Goal: Task Accomplishment & Management: Manage account settings

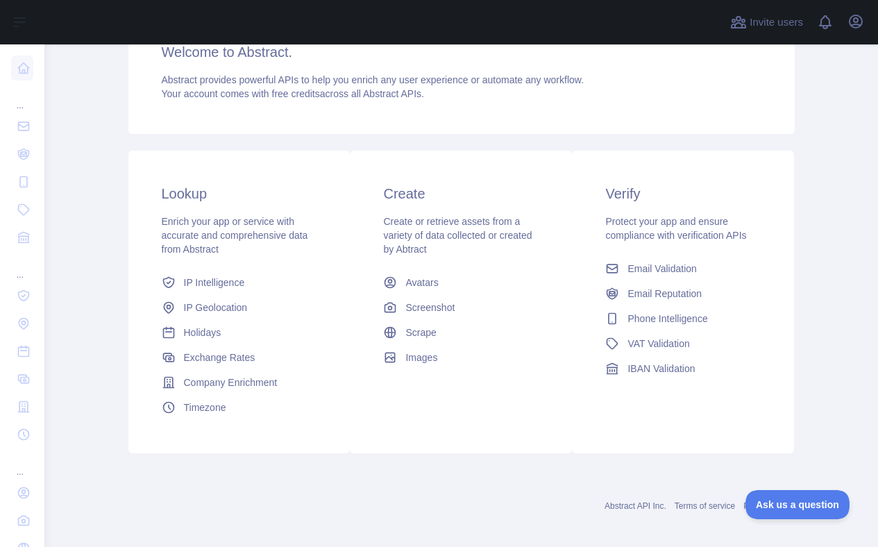
scroll to position [208, 0]
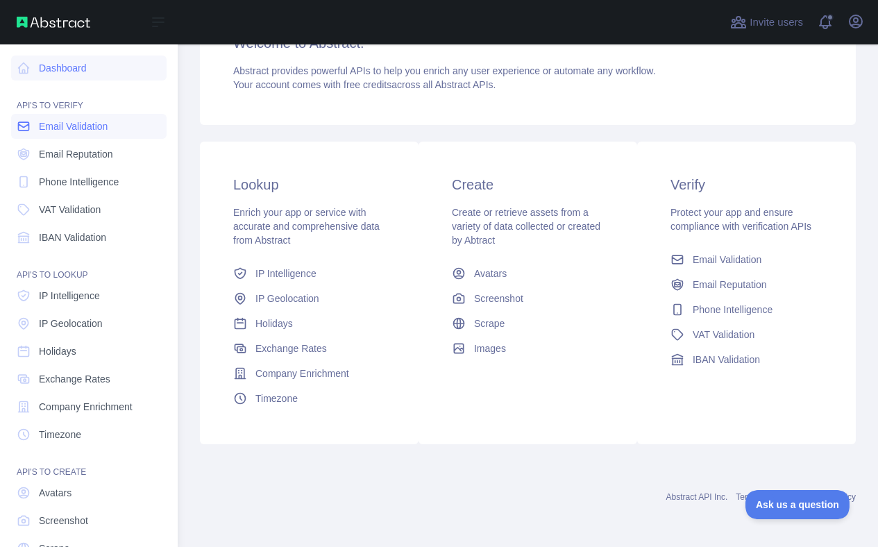
click at [99, 126] on span "Email Validation" at bounding box center [73, 126] width 69 height 14
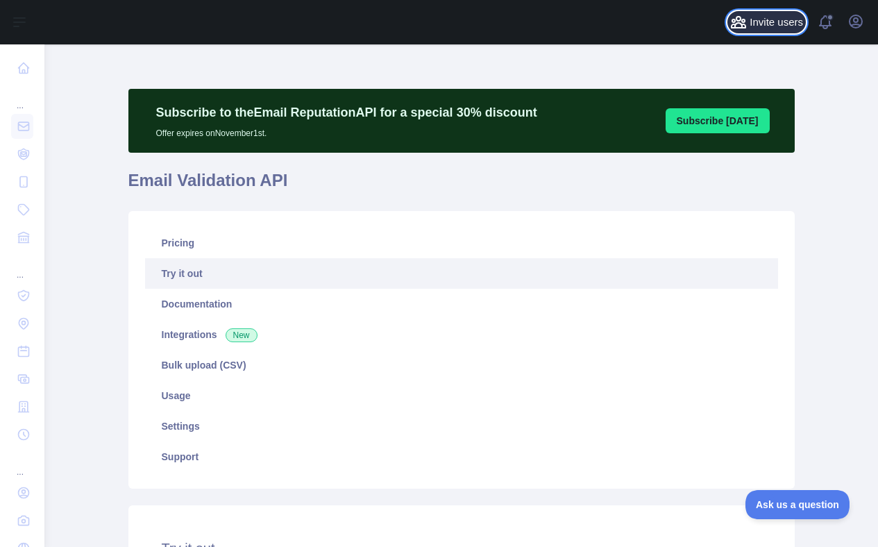
click at [761, 24] on span "Invite users" at bounding box center [776, 23] width 53 height 16
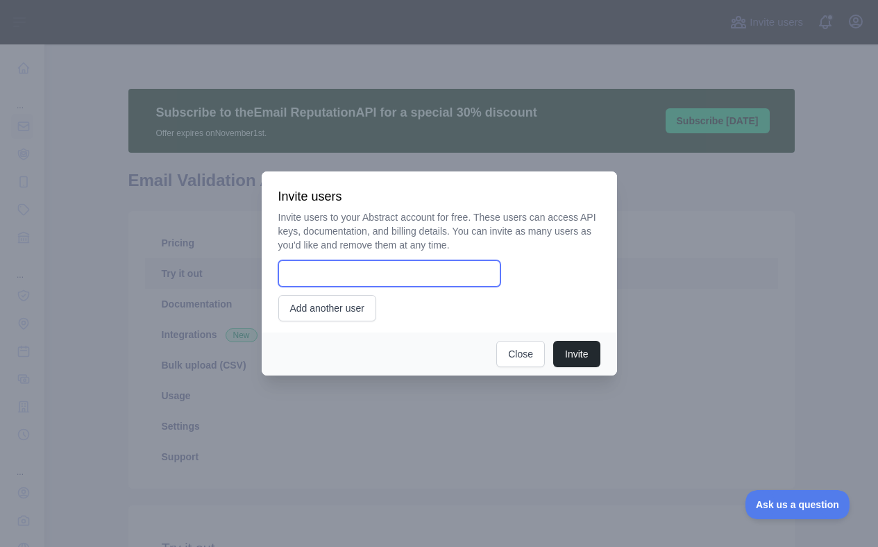
click at [405, 277] on input "email" at bounding box center [389, 273] width 222 height 26
type input "**********"
click at [579, 314] on div "**********" at bounding box center [439, 265] width 322 height 111
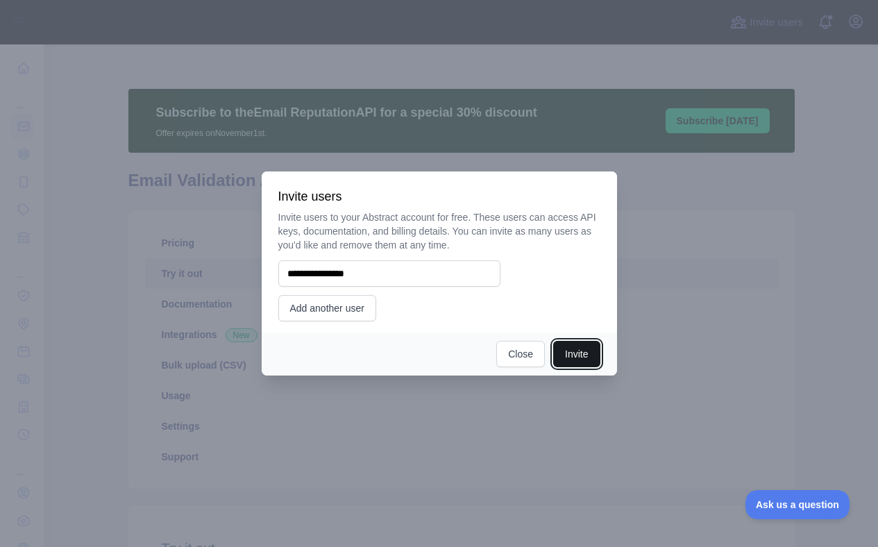
click at [582, 348] on button "Invite" at bounding box center [576, 354] width 47 height 26
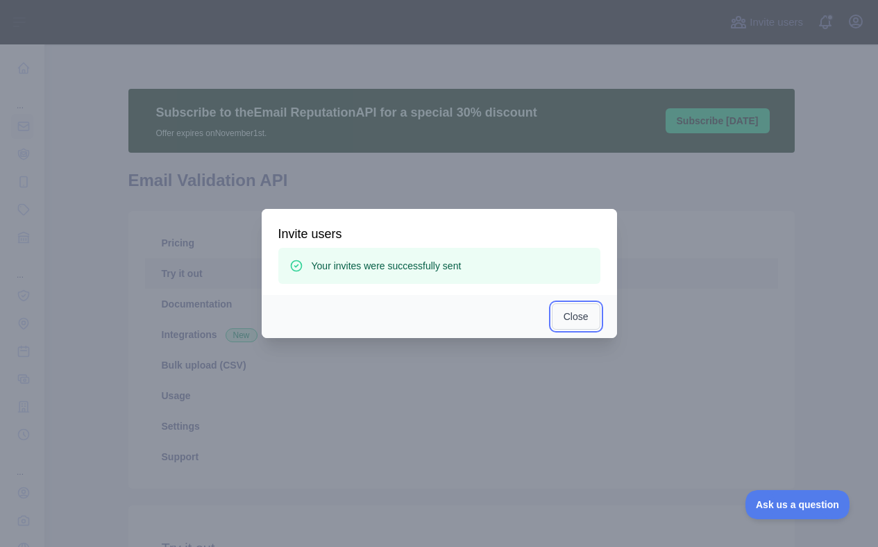
click at [564, 318] on button "Close" at bounding box center [576, 316] width 49 height 26
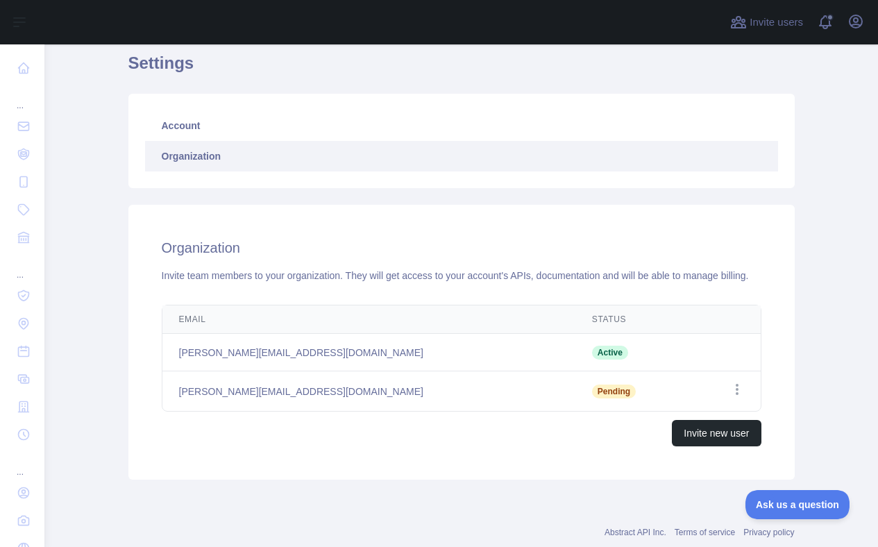
scroll to position [102, 0]
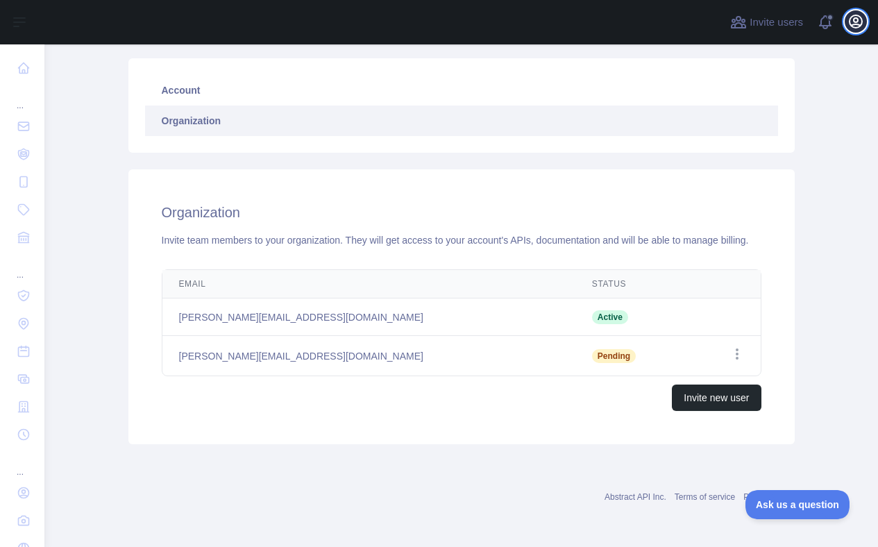
click at [855, 15] on icon "button" at bounding box center [856, 21] width 12 height 12
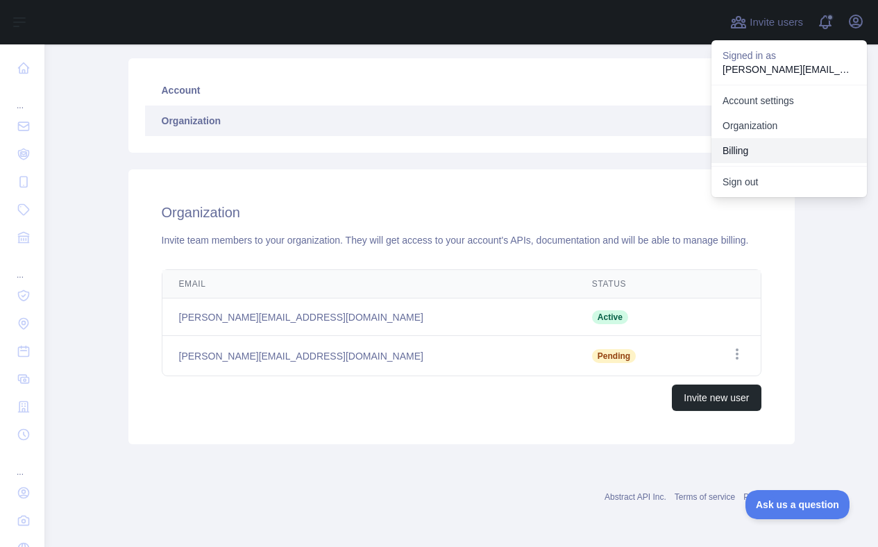
click at [759, 154] on button "Billing" at bounding box center [788, 150] width 155 height 25
